Goal: Transaction & Acquisition: Purchase product/service

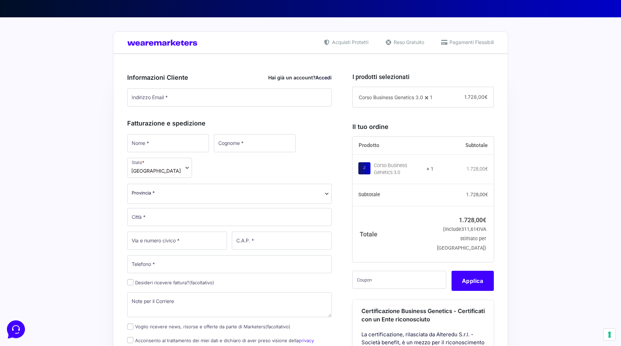
scroll to position [141, 0]
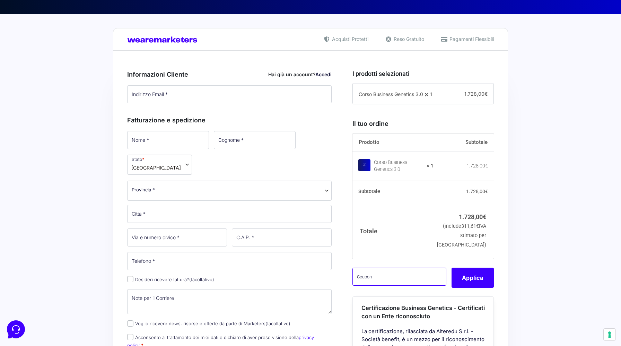
click at [408, 286] on input "text" at bounding box center [400, 277] width 94 height 18
paste input "CLIPRO200BG"
type input "CLIPRO200BG"
click at [181, 95] on input "Indirizzo Email *" at bounding box center [229, 94] width 205 height 18
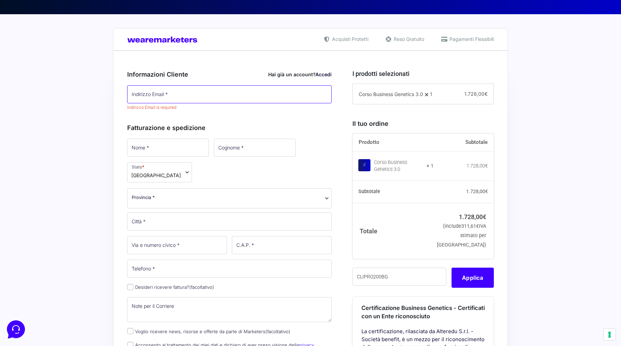
type input "[EMAIL_ADDRESS][DOMAIN_NAME]"
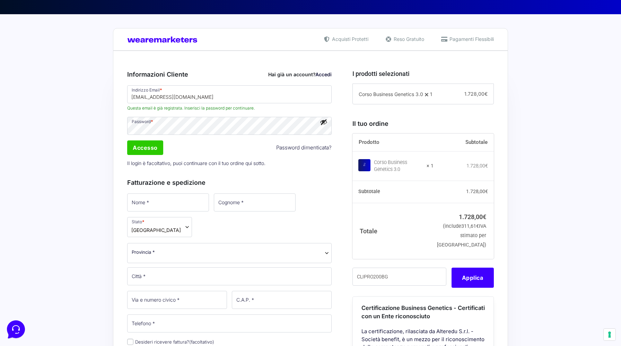
click at [323, 122] on button "Mostra password" at bounding box center [324, 122] width 8 height 8
click at [323, 122] on button "Nascondi password" at bounding box center [324, 122] width 8 height 8
click at [142, 149] on input "Accesso" at bounding box center [145, 147] width 36 height 15
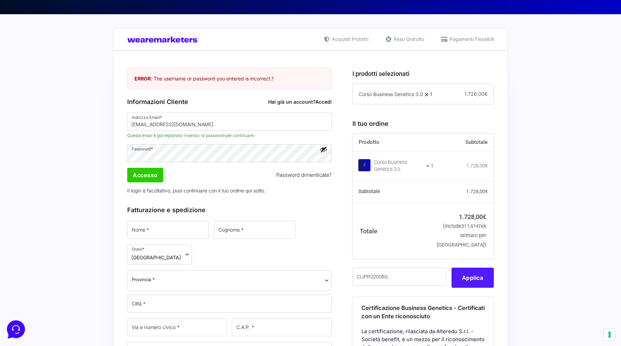
click at [481, 287] on button "Applica" at bounding box center [473, 278] width 42 height 20
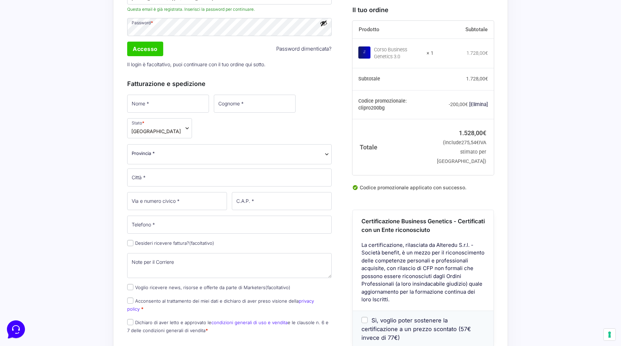
scroll to position [267, 0]
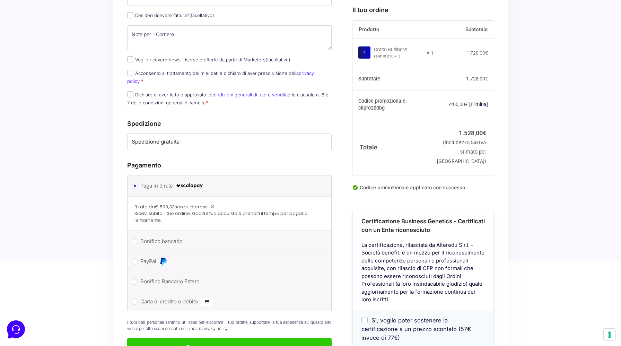
click at [406, 317] on span "Sì, voglio poter sostenere la certificazione a un prezzo scontato (57€ invece d…" at bounding box center [417, 329] width 110 height 24
click at [368, 317] on input "Sì, voglio poter sostenere la certificazione a un prezzo scontato (57€ invece d…" at bounding box center [365, 320] width 6 height 6
checkbox input "true"
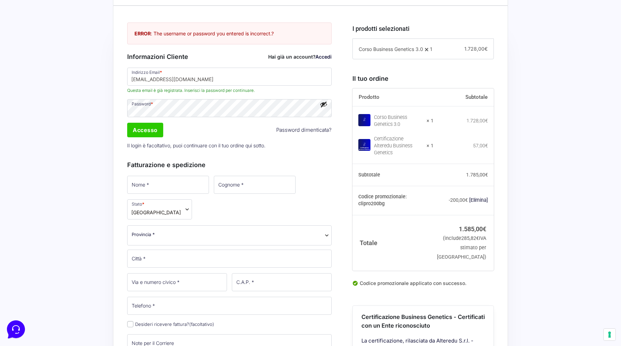
scroll to position [169, 0]
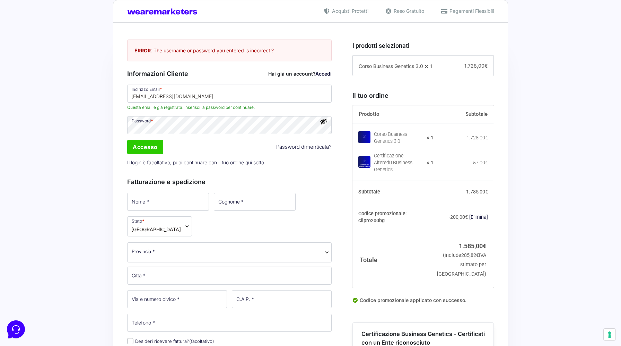
click at [163, 212] on p "Nome *" at bounding box center [168, 202] width 87 height 20
click at [164, 205] on input "Nome *" at bounding box center [168, 202] width 82 height 18
type input "angelo"
click at [213, 199] on input "Cognome *" at bounding box center [254, 202] width 82 height 18
type input "cicorelli"
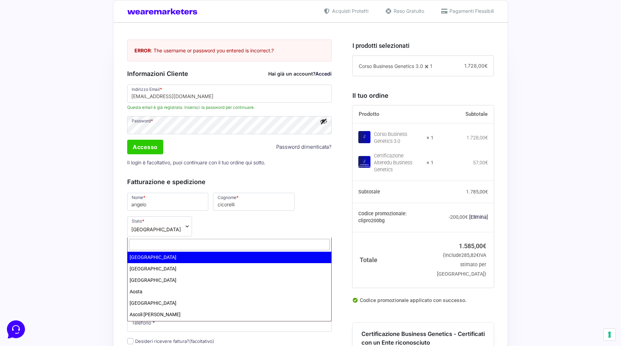
click at [228, 248] on span "Provincia *" at bounding box center [230, 251] width 196 height 7
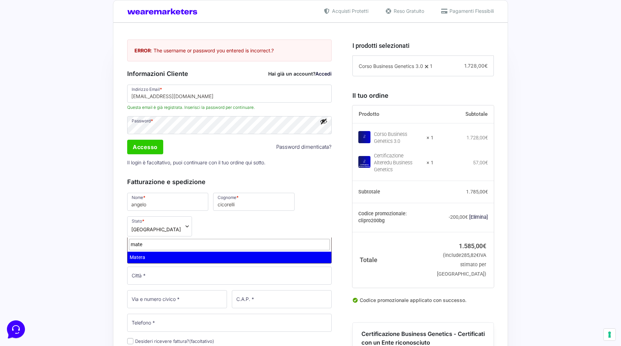
type input "mate"
select select "MT"
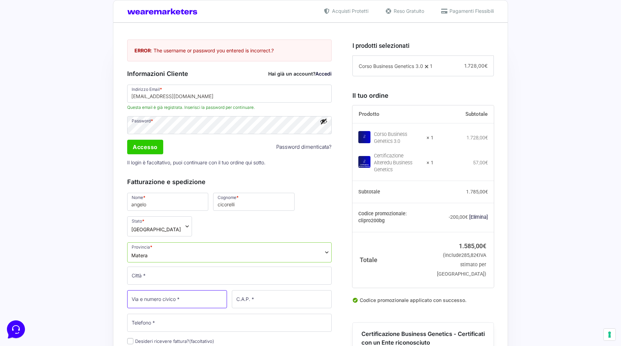
click at [189, 290] on input "Via e numero civico *" at bounding box center [177, 299] width 100 height 18
click at [192, 267] on input "Città *" at bounding box center [229, 276] width 205 height 18
click at [178, 290] on input "Via e numero civico *" at bounding box center [177, 299] width 100 height 18
drag, startPoint x: 181, startPoint y: 258, endPoint x: 95, endPoint y: 258, distance: 86.7
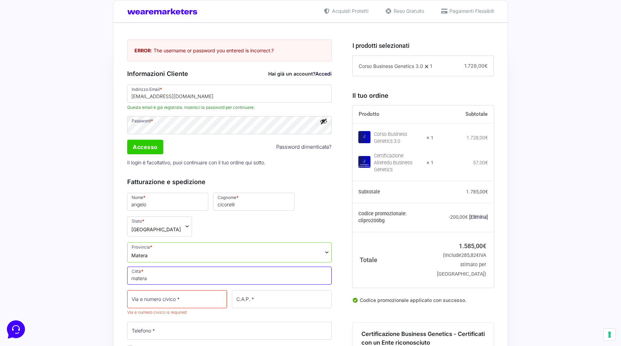
type input "Matera"
click at [131, 290] on input "Via e numero civico *" at bounding box center [177, 299] width 100 height 18
type input "[STREET_ADDRESS]"
click at [292, 290] on input "C.A.P. *" at bounding box center [282, 299] width 100 height 18
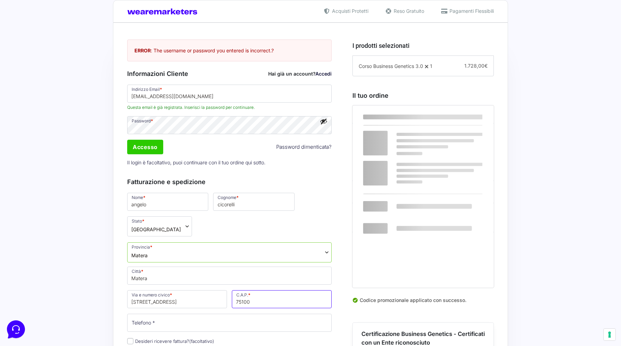
type input "75100"
click at [249, 314] on input "Telefono *" at bounding box center [229, 323] width 205 height 18
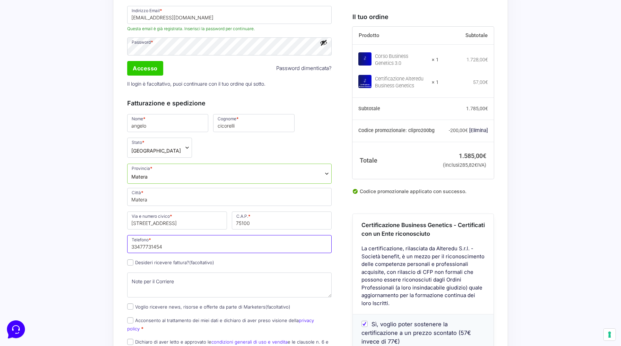
scroll to position [247, 0]
type input "33477731454"
click at [178, 273] on textarea "Note per il Corriere (facoltativo)" at bounding box center [229, 285] width 205 height 25
type textarea "X"
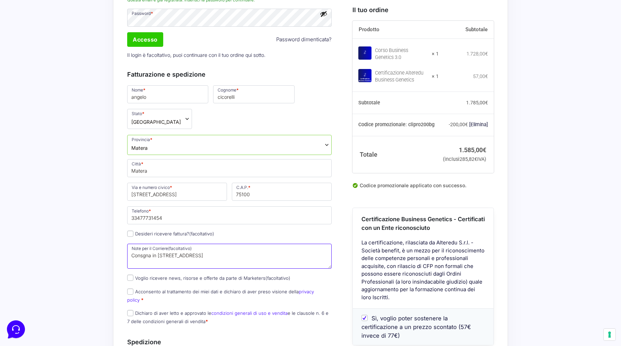
scroll to position [289, 0]
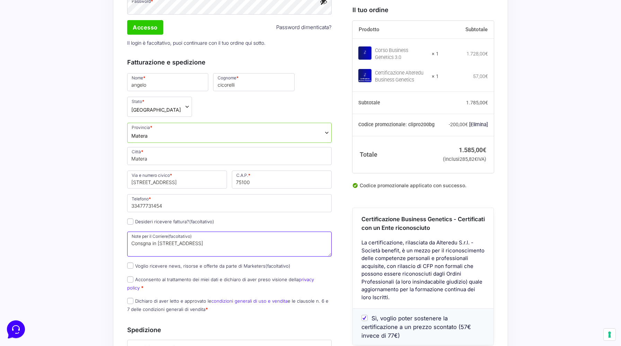
type textarea "Consgna in via brasano n 29/31"
click at [132, 218] on input "Desideri ricevere fattura? (facoltativo)" at bounding box center [130, 221] width 6 height 6
checkbox input "true"
select select "IT"
type input "0000000"
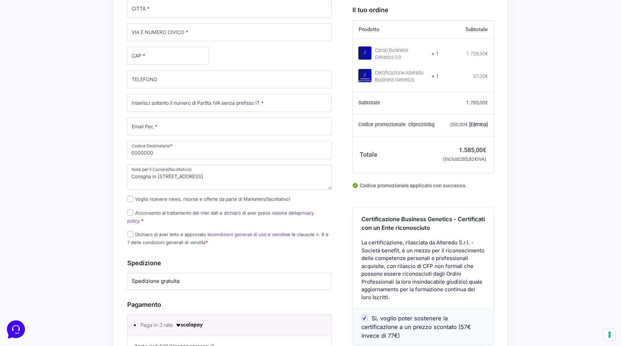
scroll to position [594, 0]
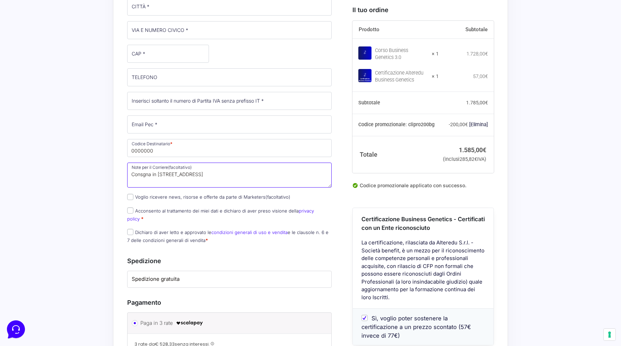
drag, startPoint x: 159, startPoint y: 152, endPoint x: 113, endPoint y: 150, distance: 46.2
click at [113, 150] on div "Acquisti Protetti Reso Gratuito Pagamenti Flessibili Riepilogo Ordine 1.585,00 …" at bounding box center [310, 55] width 621 height 988
type textarea "via brasano n 29/31"
click at [210, 163] on textarea "via brasano n 29/31" at bounding box center [229, 175] width 205 height 25
drag, startPoint x: 207, startPoint y: 149, endPoint x: 115, endPoint y: 129, distance: 94.3
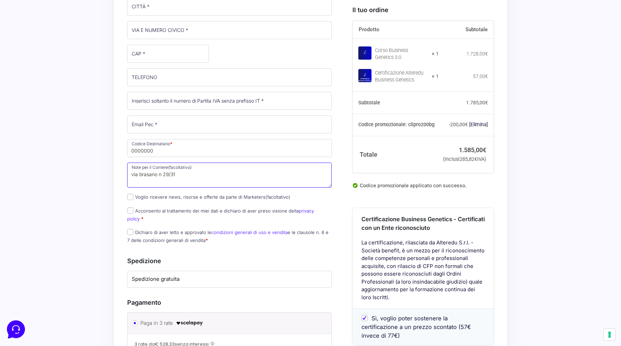
click at [108, 147] on div "Acquisti Protetti Reso Gratuito Pagamenti Flessibili Riepilogo Ordine 1.585,00 …" at bounding box center [310, 55] width 621 height 988
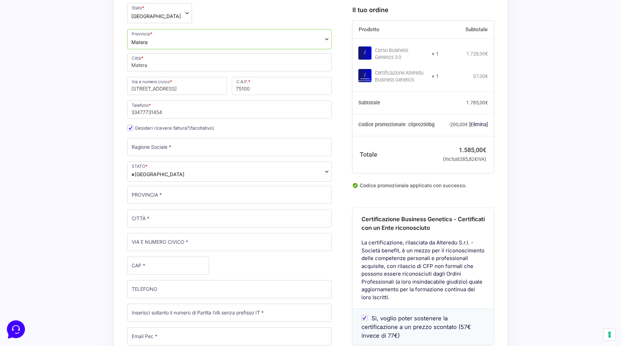
scroll to position [384, 0]
click at [208, 137] on input "Ragione Sociale *" at bounding box center [229, 146] width 205 height 18
type input "a"
type input "Angelo Cicorelli"
click at [186, 232] on input "VIA E NUMERO CIVICO *" at bounding box center [229, 241] width 205 height 18
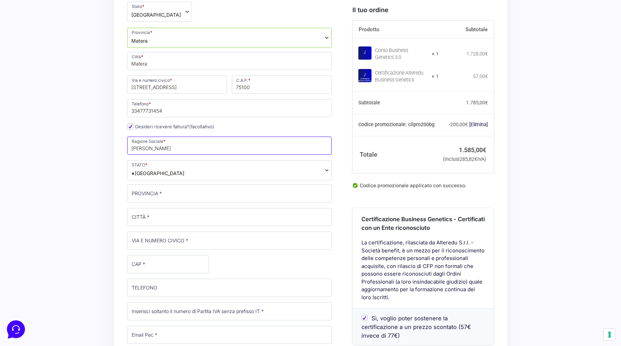
click at [201, 137] on input "Angelo Cicorelli" at bounding box center [229, 146] width 205 height 18
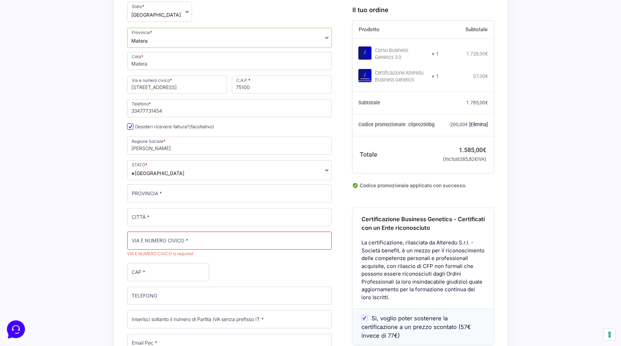
click at [129, 123] on input "Desideri ricevere fattura? (facoltativo)" at bounding box center [130, 126] width 6 height 6
checkbox input "false"
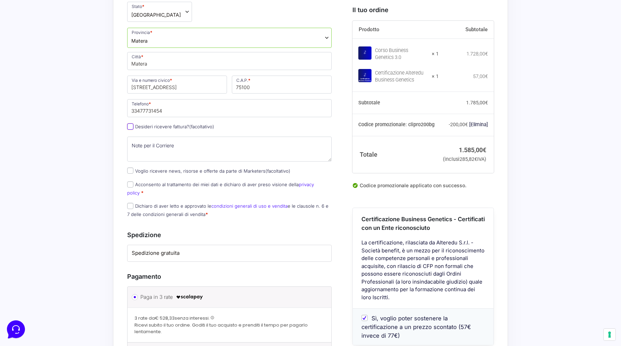
scroll to position [393, 0]
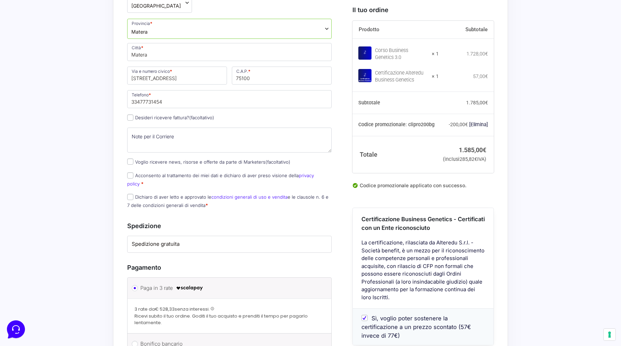
click at [142, 159] on label "Voglio ricevere news, risorse e offerte da parte di Marketers (facoltativo)" at bounding box center [208, 162] width 163 height 6
click at [134, 158] on input "Voglio ricevere news, risorse e offerte da parte di Marketers (facoltativo)" at bounding box center [130, 161] width 6 height 6
checkbox input "true"
click at [128, 172] on input "Acconsento al trattamento dei miei dati e dichiaro di aver preso visione della …" at bounding box center [130, 175] width 6 height 6
checkbox input "true"
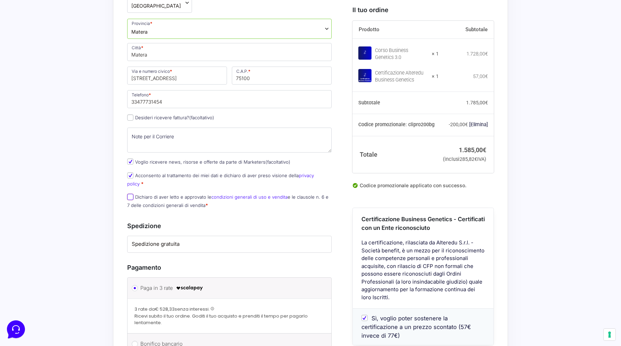
click at [131, 194] on input "Dichiaro di aver letto e approvato le condizioni generali di uso e vendita e le…" at bounding box center [130, 197] width 6 height 6
checkbox input "true"
click at [187, 240] on label "Spedizione gratuita" at bounding box center [230, 244] width 196 height 8
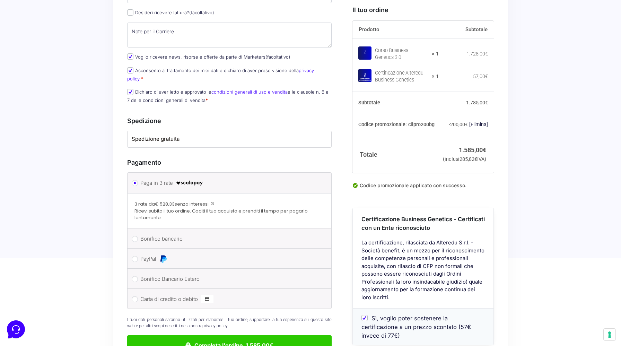
scroll to position [498, 0]
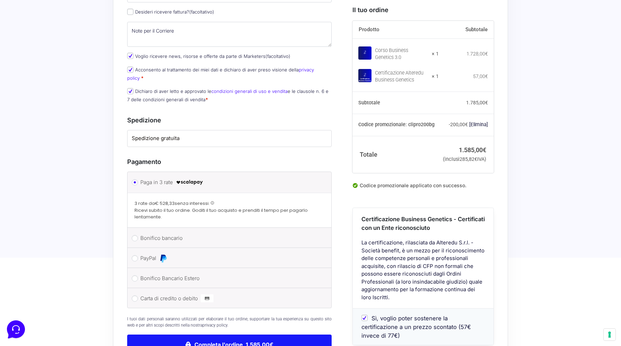
click at [207, 335] on button "Completa l'ordine 1.585,00€" at bounding box center [229, 345] width 205 height 20
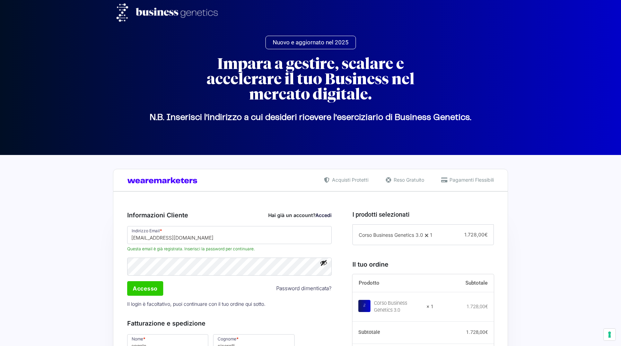
select select "MT"
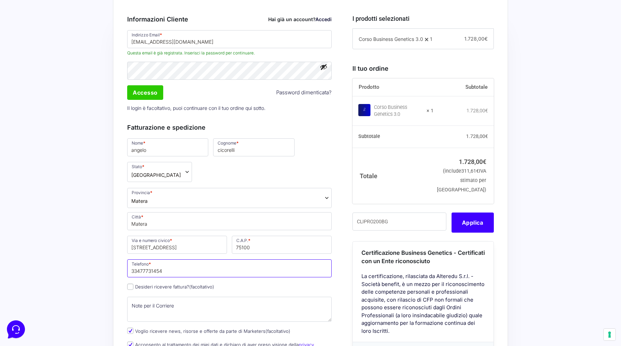
click at [141, 259] on input "33477731454" at bounding box center [229, 268] width 205 height 18
drag, startPoint x: 169, startPoint y: 246, endPoint x: 110, endPoint y: 246, distance: 59.3
click at [110, 246] on div "Acquisti Protetti Reso Gratuito Pagamenti Flessibili Riepilogo Ordine 1.728,00 …" at bounding box center [310, 321] width 621 height 724
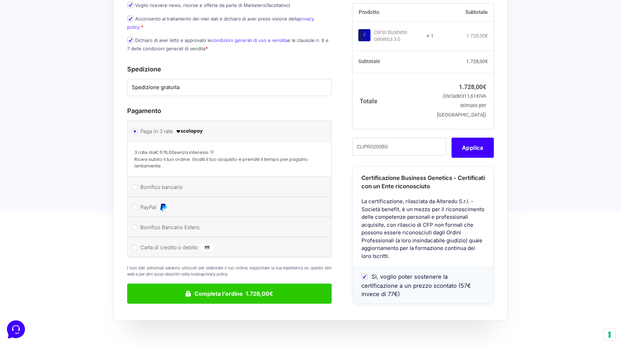
scroll to position [530, 0]
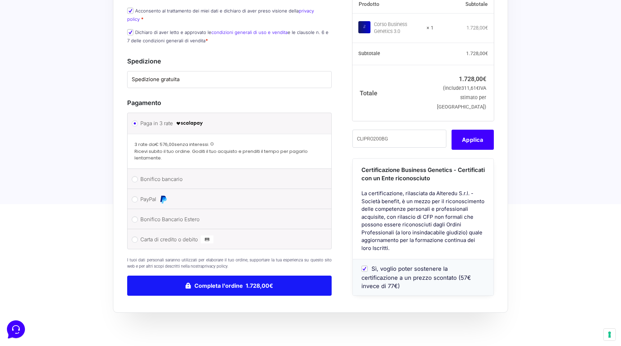
type input "3477731454"
click at [230, 276] on button "Completa l'ordine 1.728,00€" at bounding box center [229, 286] width 205 height 20
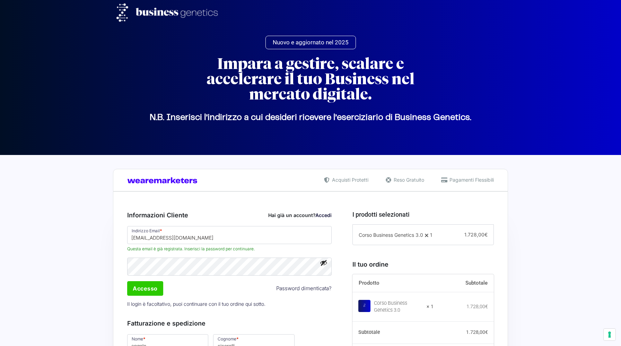
select select "MT"
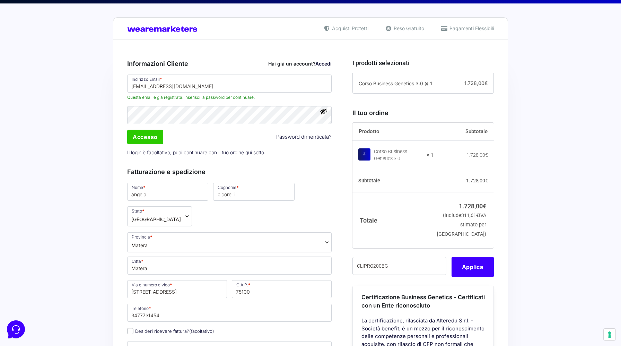
scroll to position [161, 0]
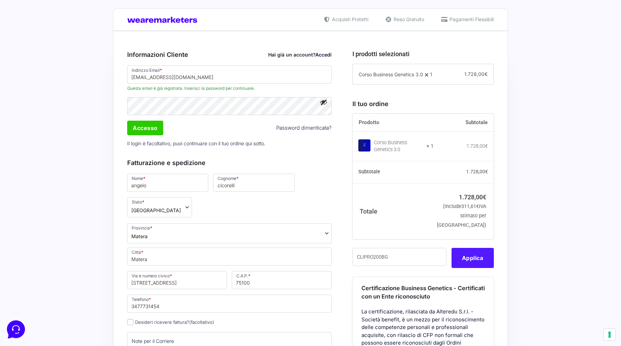
click at [465, 266] on button "Applica" at bounding box center [473, 258] width 42 height 20
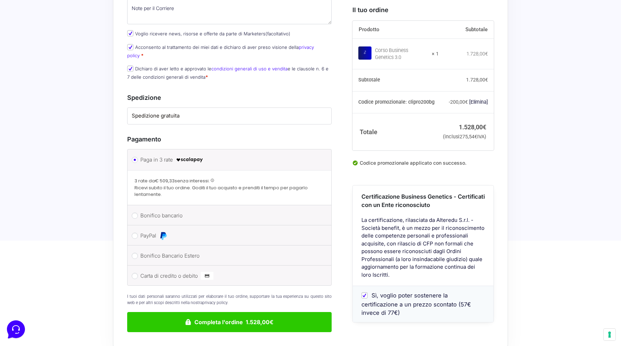
scroll to position [530, 0]
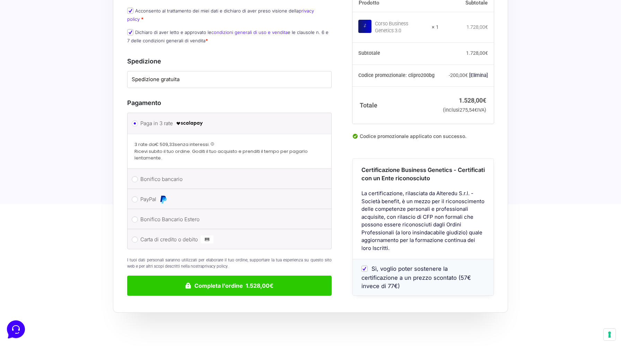
click at [365, 266] on input "Sì, voglio poter sostenere la certificazione a un prezzo scontato (57€ invece d…" at bounding box center [365, 269] width 6 height 6
checkbox input "false"
click at [366, 266] on input "Sì, voglio poter sostenere la certificazione a un prezzo scontato (57€ invece d…" at bounding box center [365, 269] width 6 height 6
checkbox input "true"
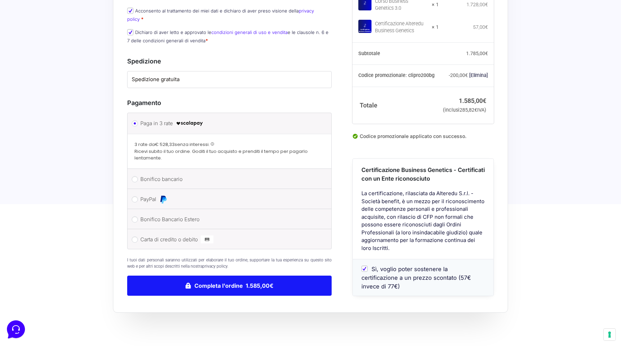
click at [211, 276] on button "Completa l'ordine 1.585,00€" at bounding box center [229, 286] width 205 height 20
